Goal: Find specific page/section: Find specific page/section

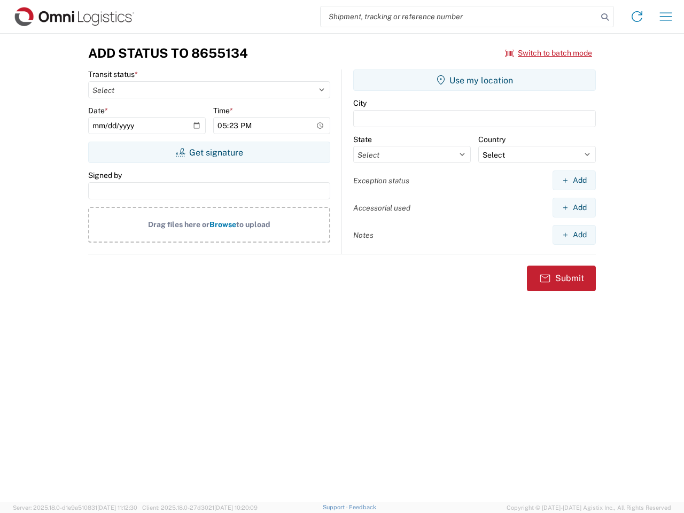
click at [459, 17] on input "search" at bounding box center [459, 16] width 277 height 20
click at [605, 17] on icon at bounding box center [605, 17] width 15 height 15
click at [637, 17] on icon at bounding box center [637, 16] width 17 height 17
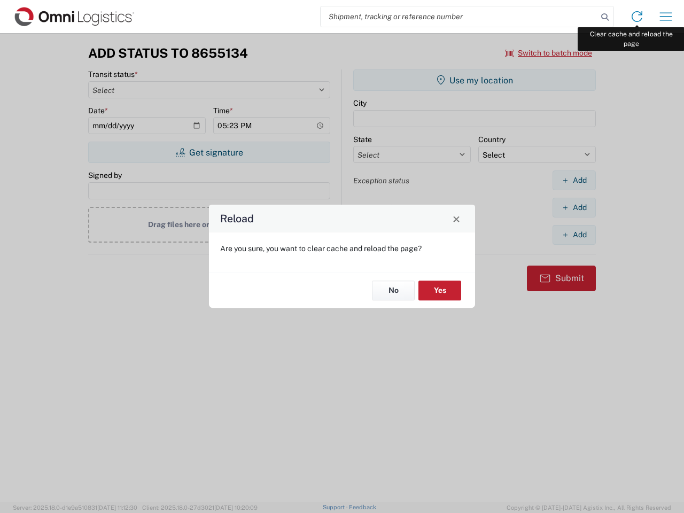
click at [666, 17] on div "Reload Are you sure, you want to clear cache and reload the page? No Yes" at bounding box center [342, 256] width 684 height 513
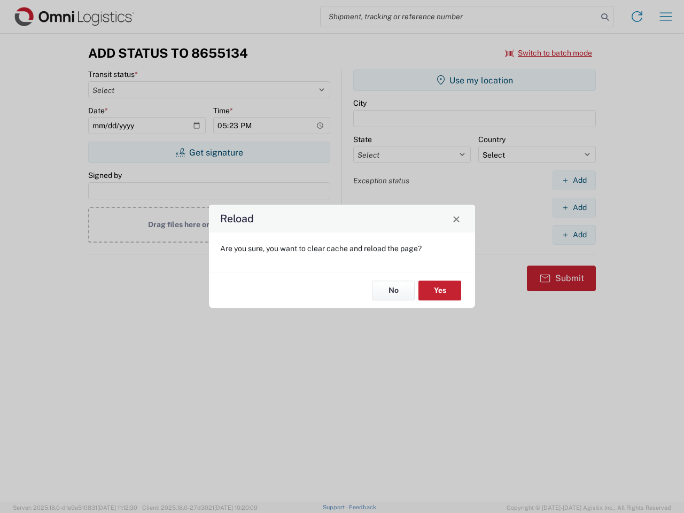
click at [549, 53] on div "Reload Are you sure, you want to clear cache and reload the page? No Yes" at bounding box center [342, 256] width 684 height 513
click at [209, 152] on div "Reload Are you sure, you want to clear cache and reload the page? No Yes" at bounding box center [342, 256] width 684 height 513
click at [475, 80] on div "Reload Are you sure, you want to clear cache and reload the page? No Yes" at bounding box center [342, 256] width 684 height 513
click at [574, 180] on div "Reload Are you sure, you want to clear cache and reload the page? No Yes" at bounding box center [342, 256] width 684 height 513
click at [574, 207] on div "Reload Are you sure, you want to clear cache and reload the page? No Yes" at bounding box center [342, 256] width 684 height 513
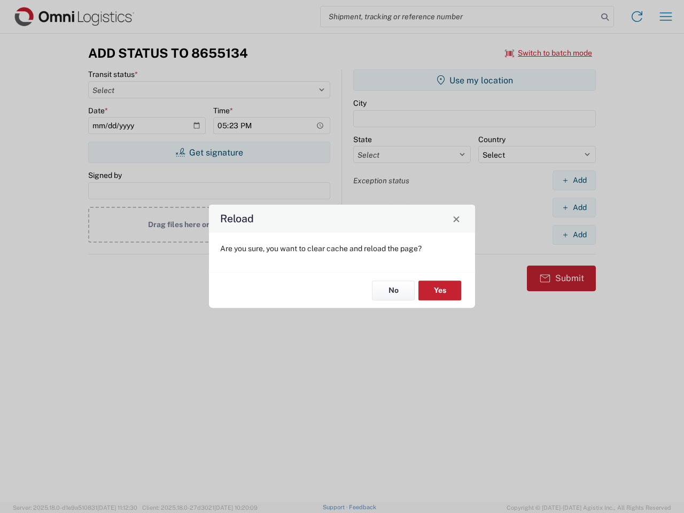
click at [574, 235] on div "Reload Are you sure, you want to clear cache and reload the page? No Yes" at bounding box center [342, 256] width 684 height 513
